Goal: Information Seeking & Learning: Learn about a topic

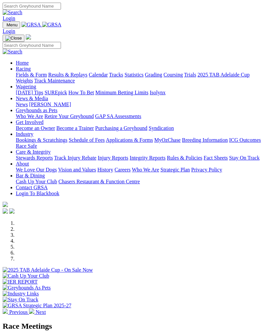
scroll to position [231, 0]
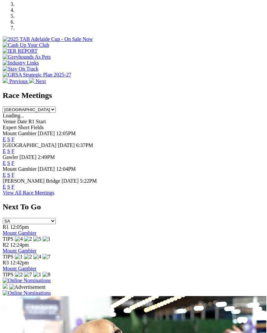
click at [15, 160] on link "F" at bounding box center [13, 163] width 3 height 6
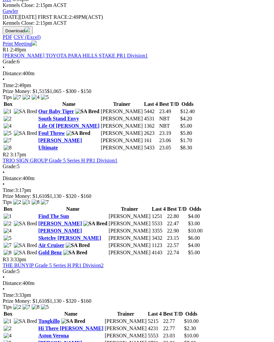
scroll to position [308, 0]
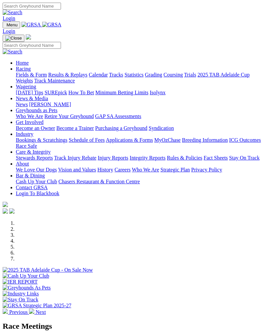
scroll to position [231, 0]
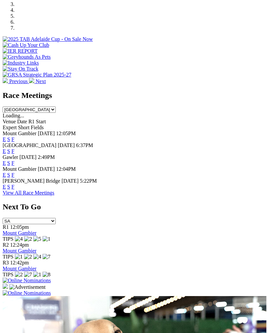
click at [15, 184] on link "F" at bounding box center [13, 187] width 3 height 6
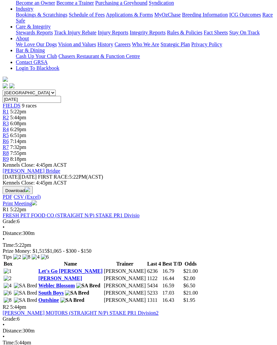
scroll to position [132, 0]
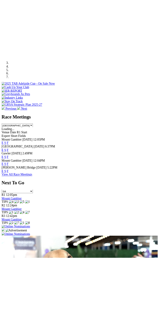
scroll to position [215, 0]
